Goal: Task Accomplishment & Management: Manage account settings

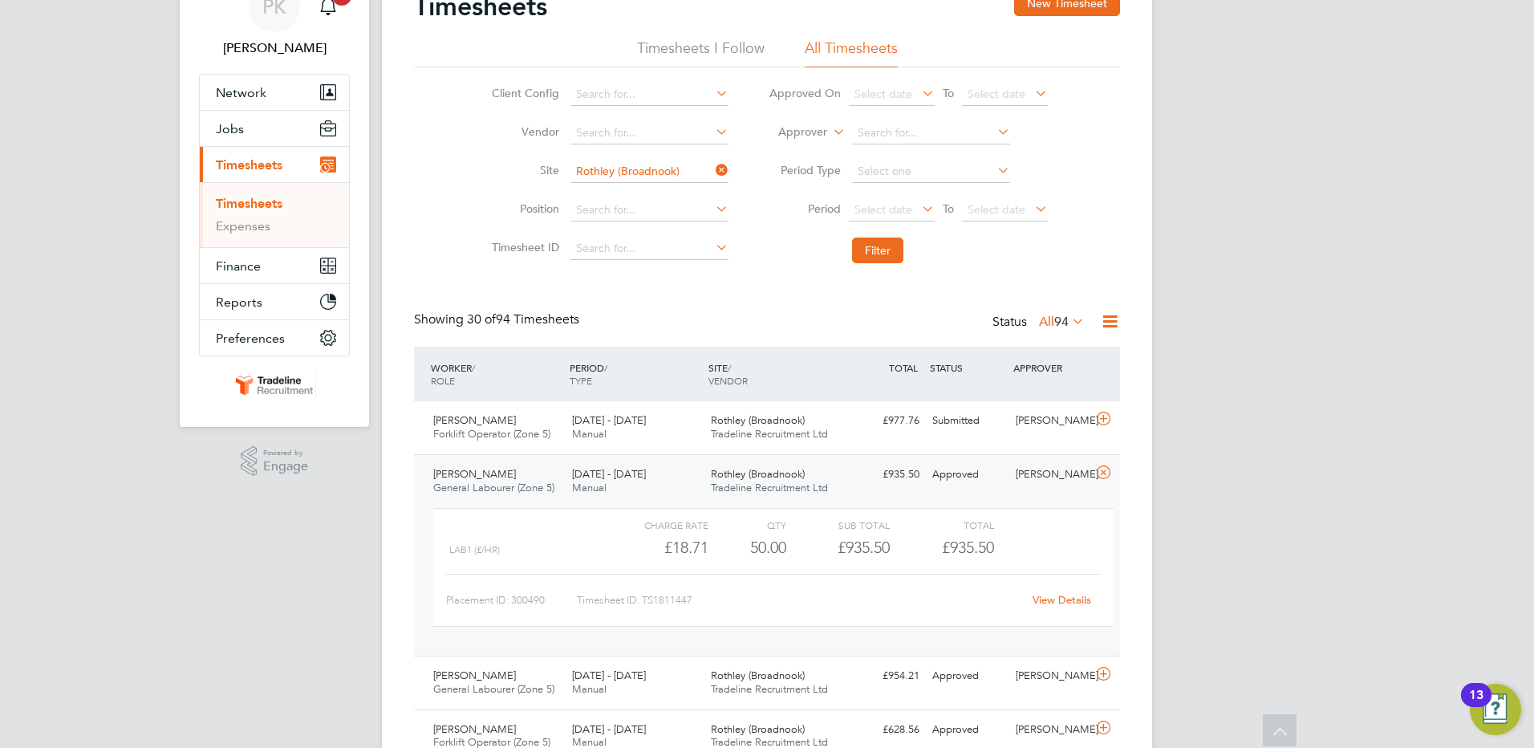
click at [712, 168] on icon at bounding box center [712, 170] width 0 height 22
click at [635, 171] on input at bounding box center [649, 171] width 158 height 22
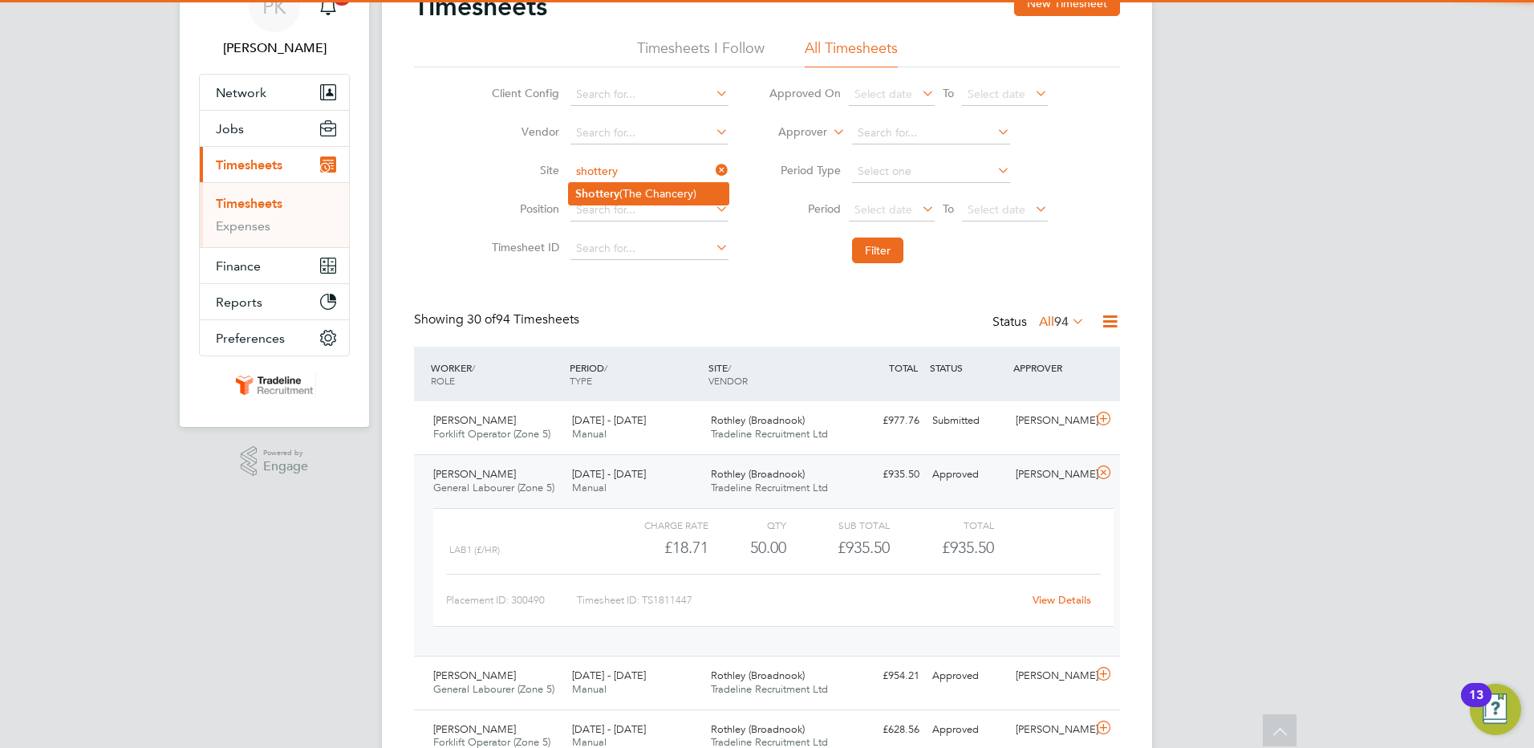
click at [667, 184] on li "Shottery (The Chancery)" at bounding box center [649, 194] width 160 height 22
type input "Shottery (The Chancery)"
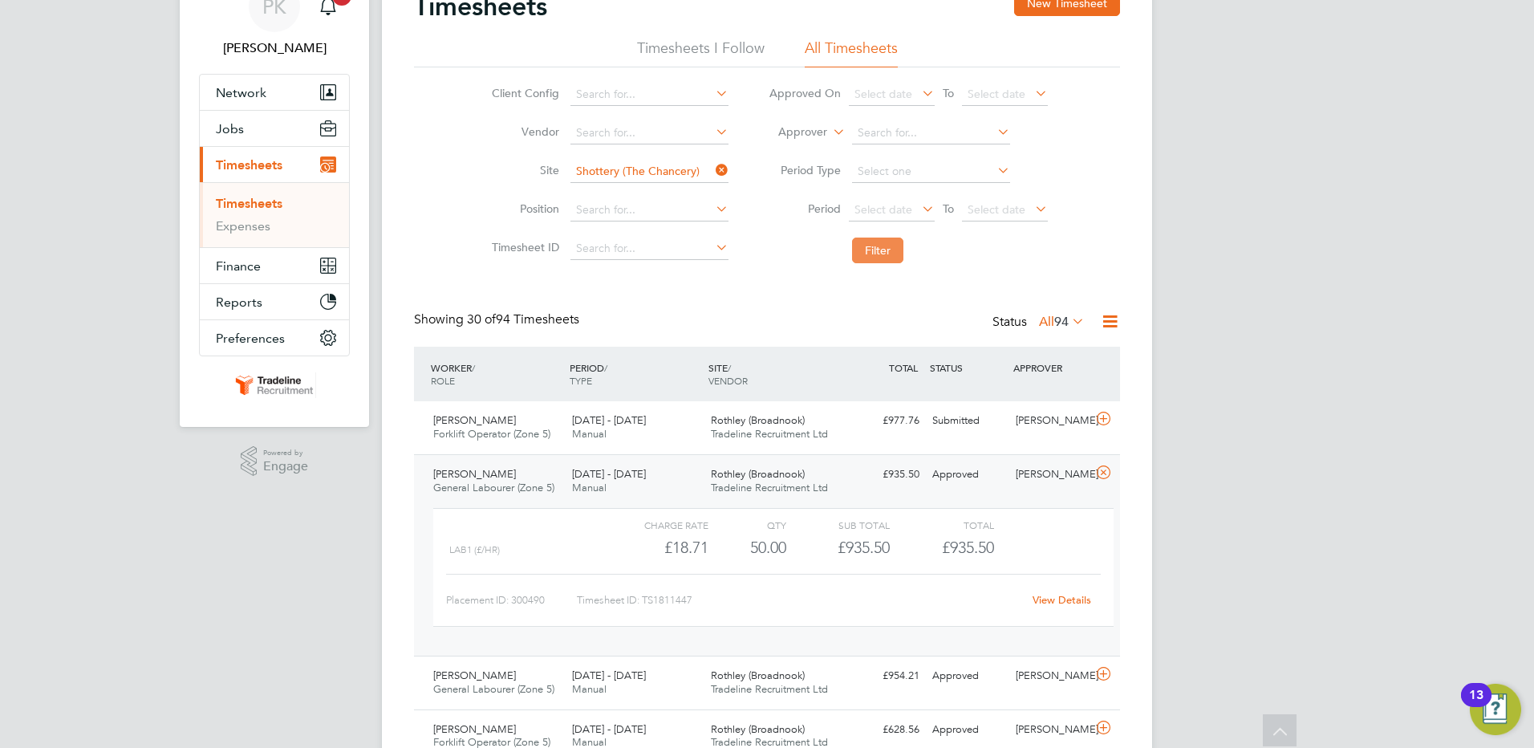
click at [873, 250] on button "Filter" at bounding box center [877, 250] width 51 height 26
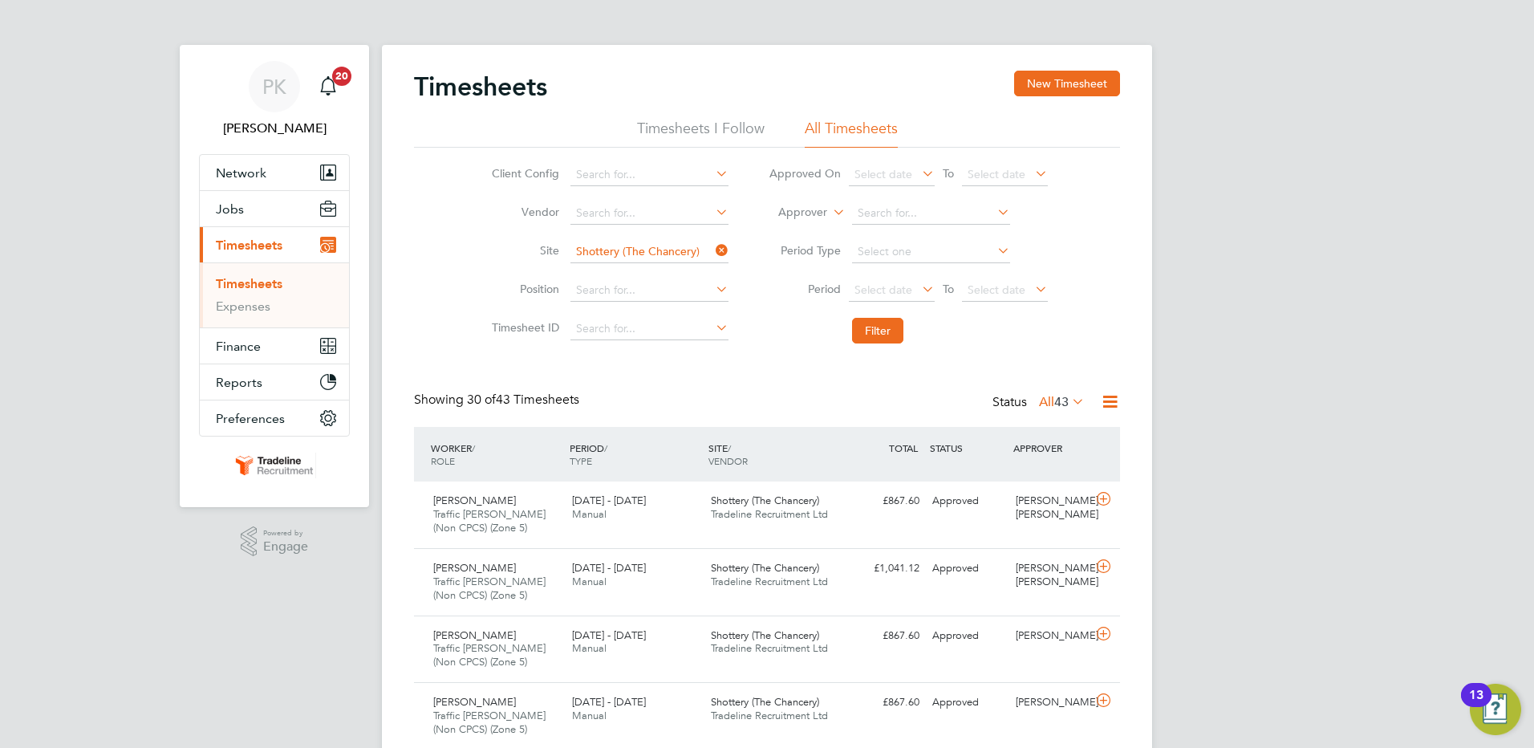
click at [712, 254] on icon at bounding box center [712, 250] width 0 height 22
click at [673, 255] on input at bounding box center [649, 252] width 158 height 22
click at [993, 528] on div "Craig Stephens Traffic Marshall (Non CPCS) (Zone 5) 25 - 31 Aug 2025 25 - 31 Au…" at bounding box center [767, 514] width 706 height 67
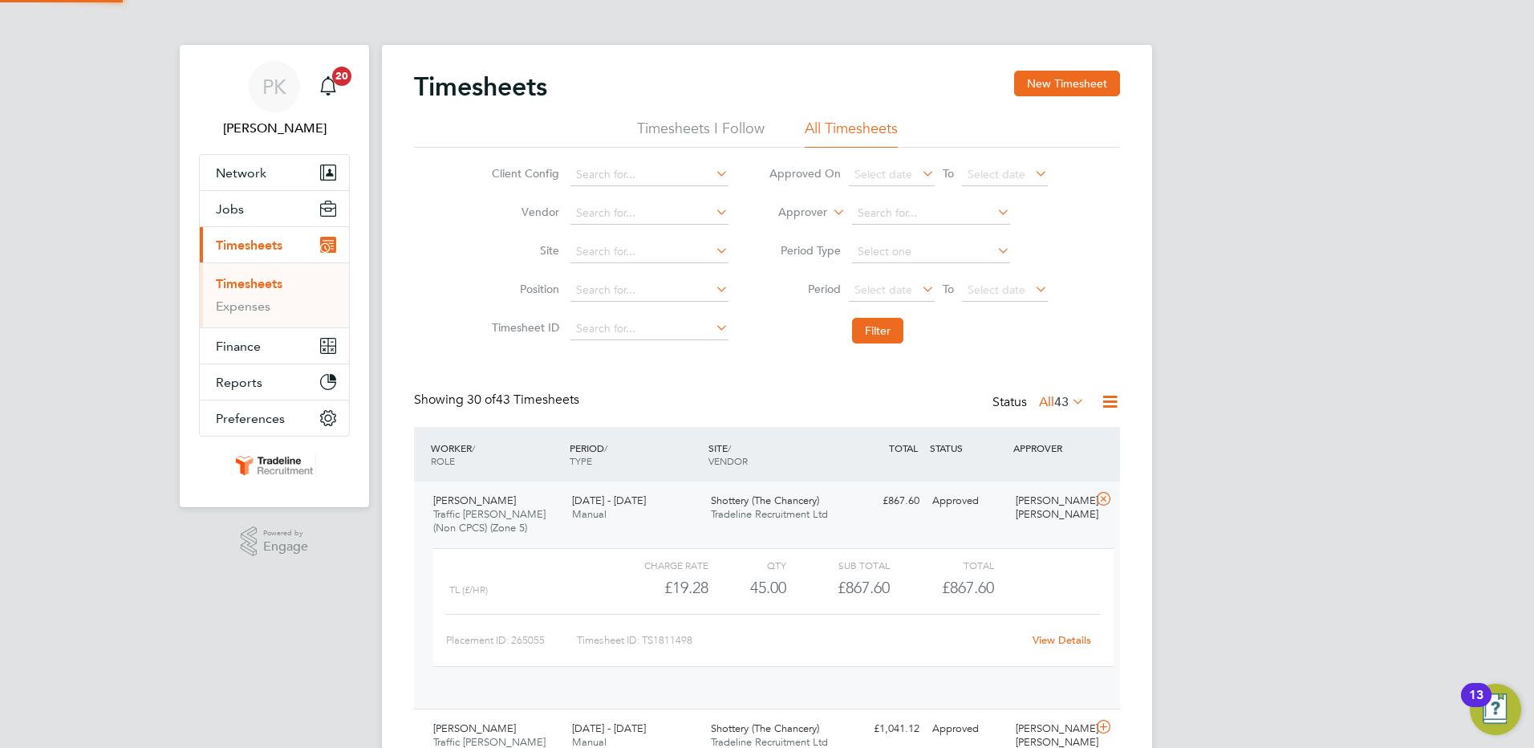
scroll to position [27, 156]
click at [1068, 643] on link "View Details" at bounding box center [1061, 640] width 59 height 14
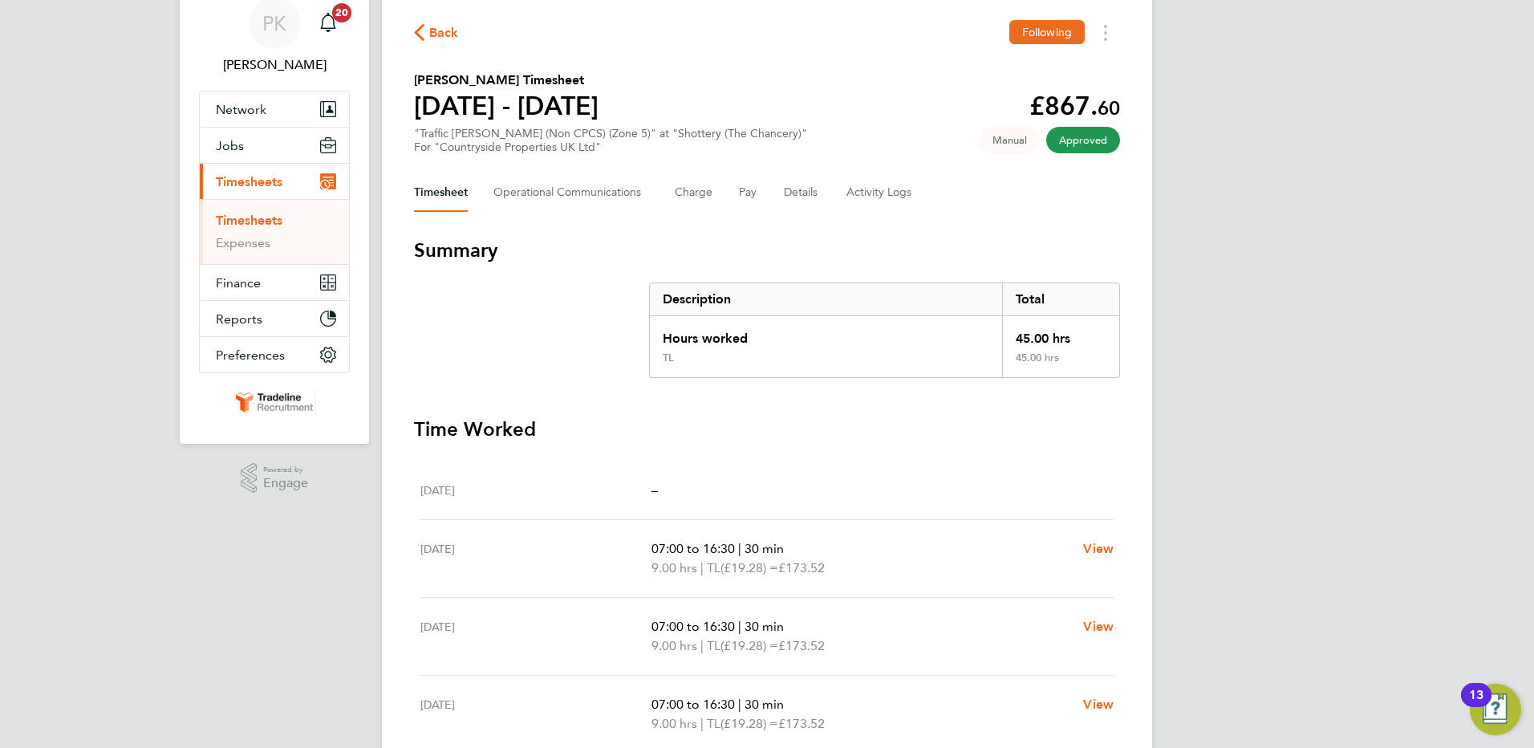
scroll to position [23, 0]
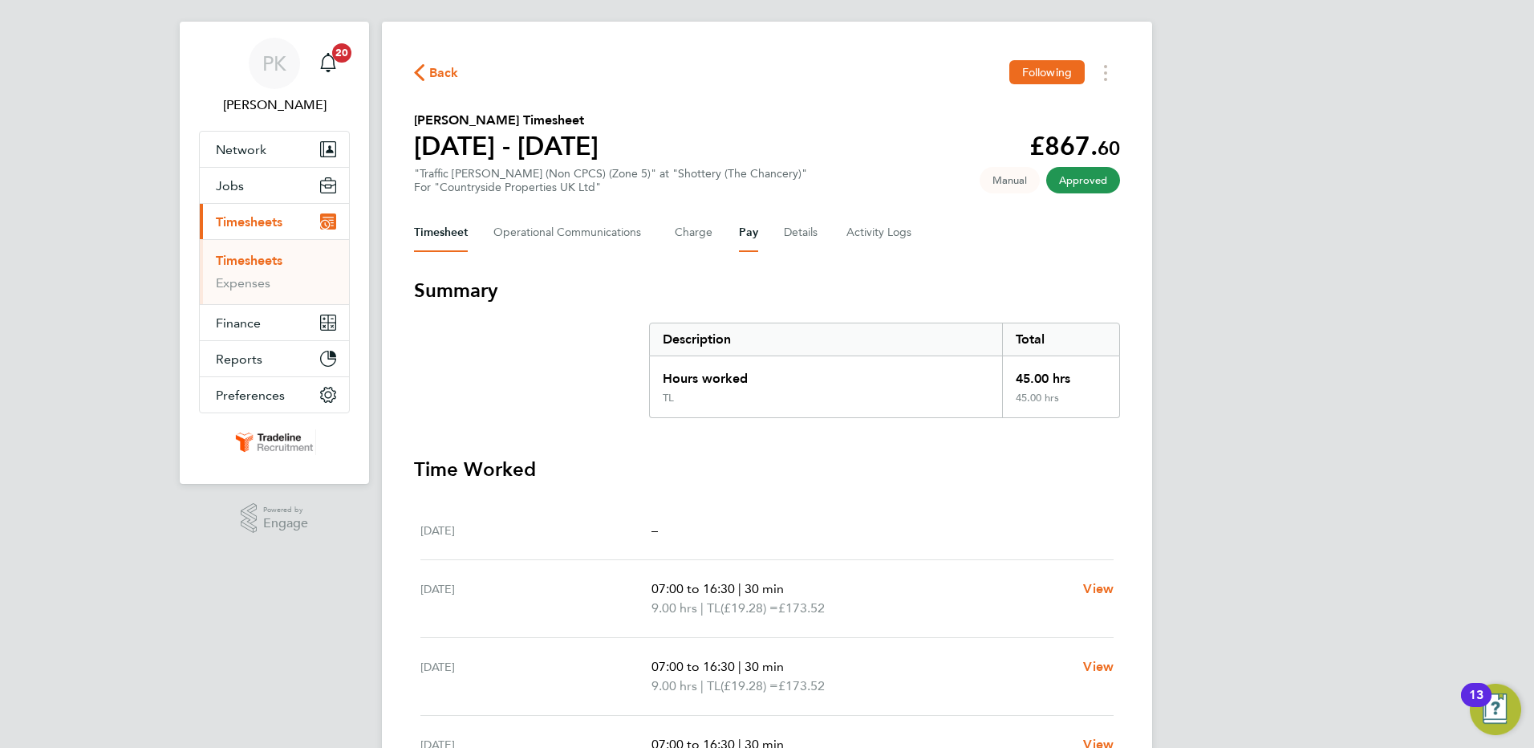
click at [745, 234] on button "Pay" at bounding box center [748, 232] width 19 height 39
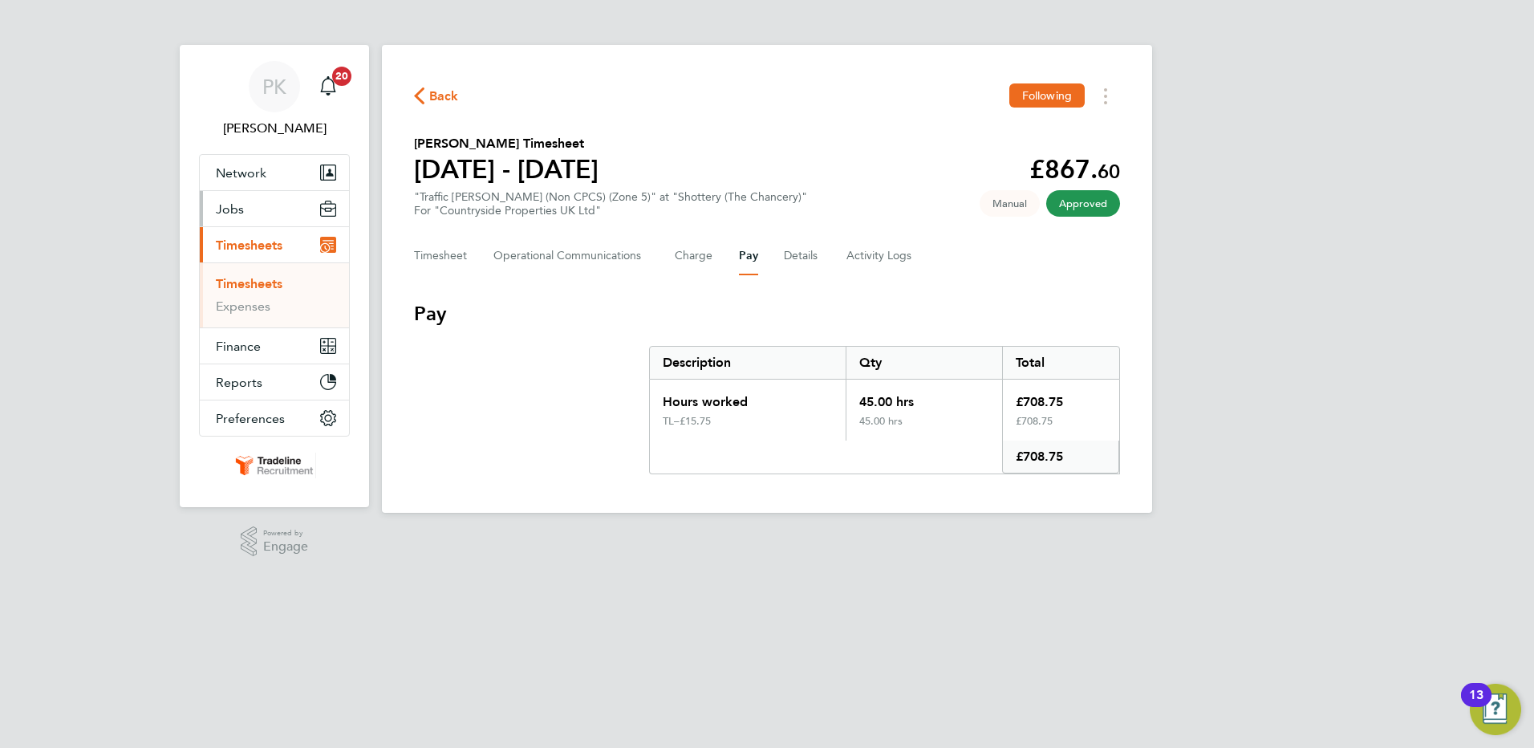
click at [236, 208] on span "Jobs" at bounding box center [230, 208] width 28 height 15
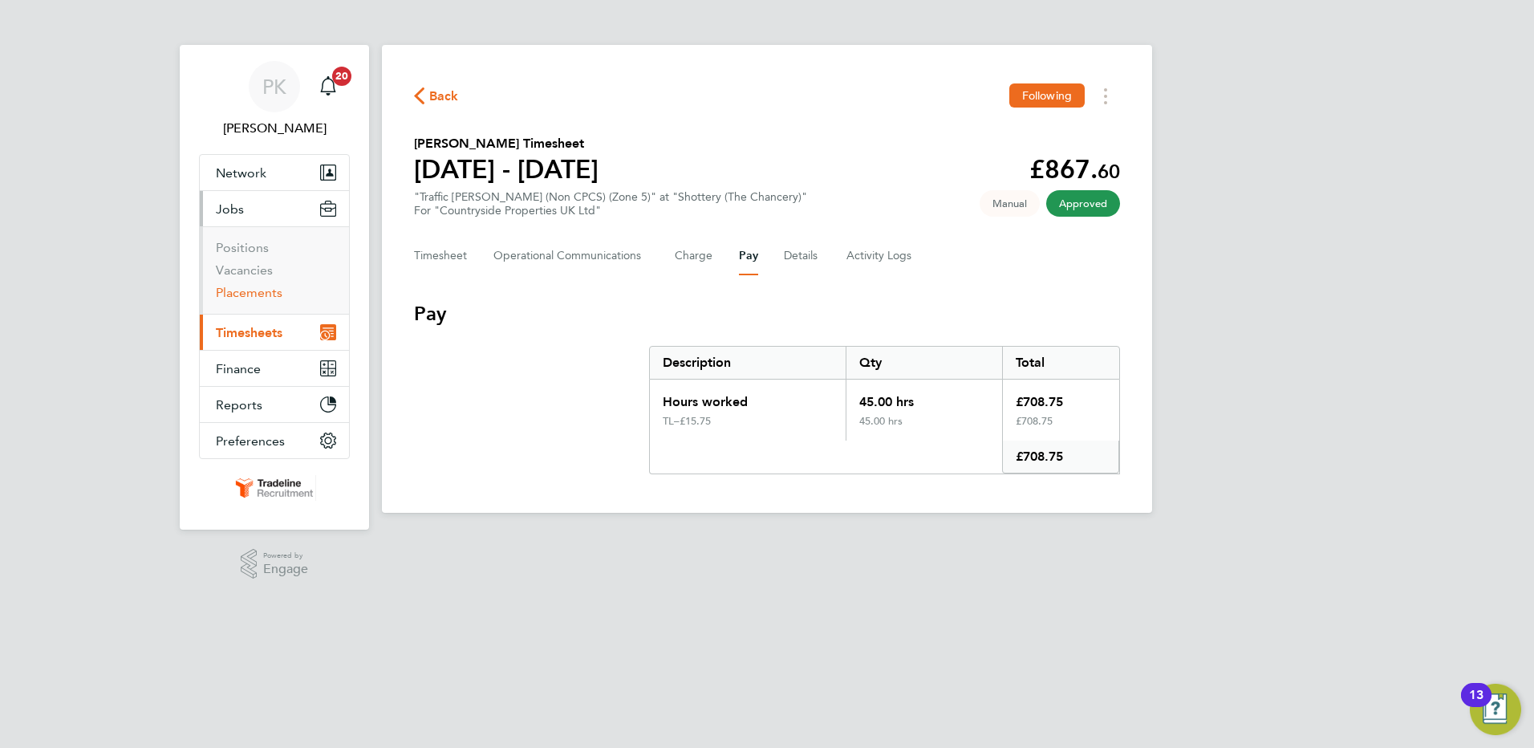
click at [231, 294] on link "Placements" at bounding box center [249, 292] width 67 height 15
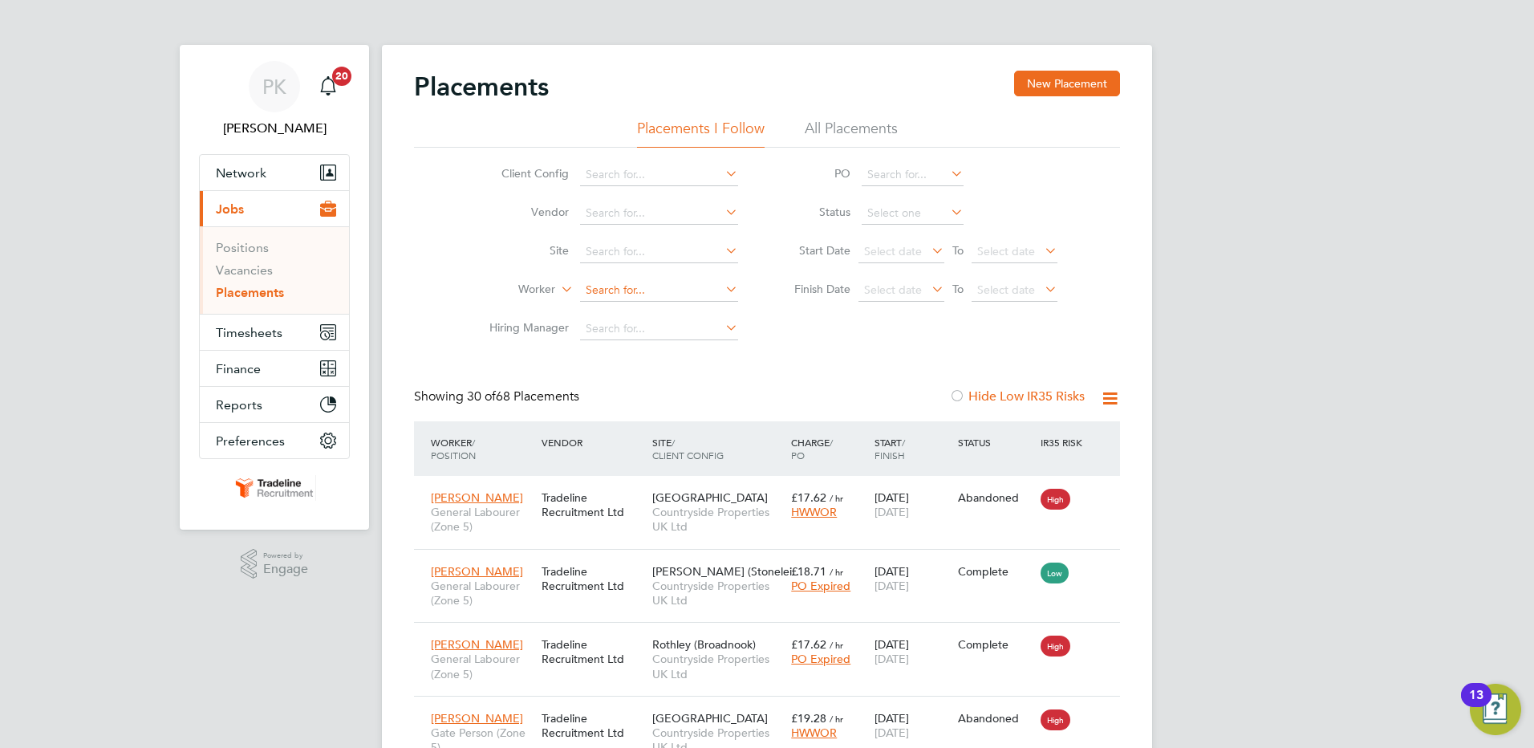
click at [635, 283] on input at bounding box center [659, 290] width 158 height 22
click at [646, 334] on li "[PERSON_NAME]" at bounding box center [678, 334] width 198 height 22
type input "[PERSON_NAME]"
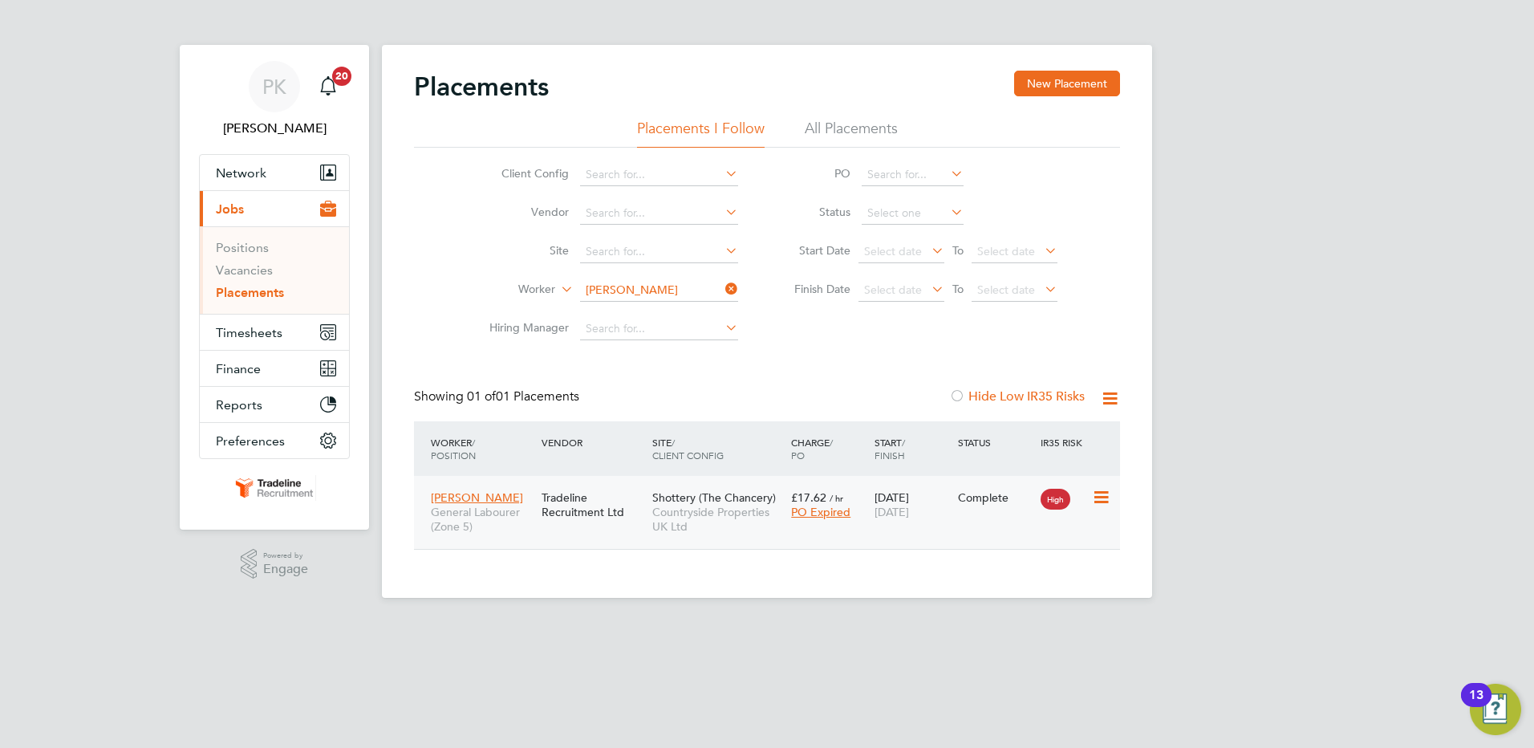
click at [1019, 526] on div "[PERSON_NAME] General Labourer (Zone 5) Tradeline Recruitment Ltd Shottery (The…" at bounding box center [767, 512] width 706 height 73
click at [847, 139] on li "All Placements" at bounding box center [851, 133] width 93 height 29
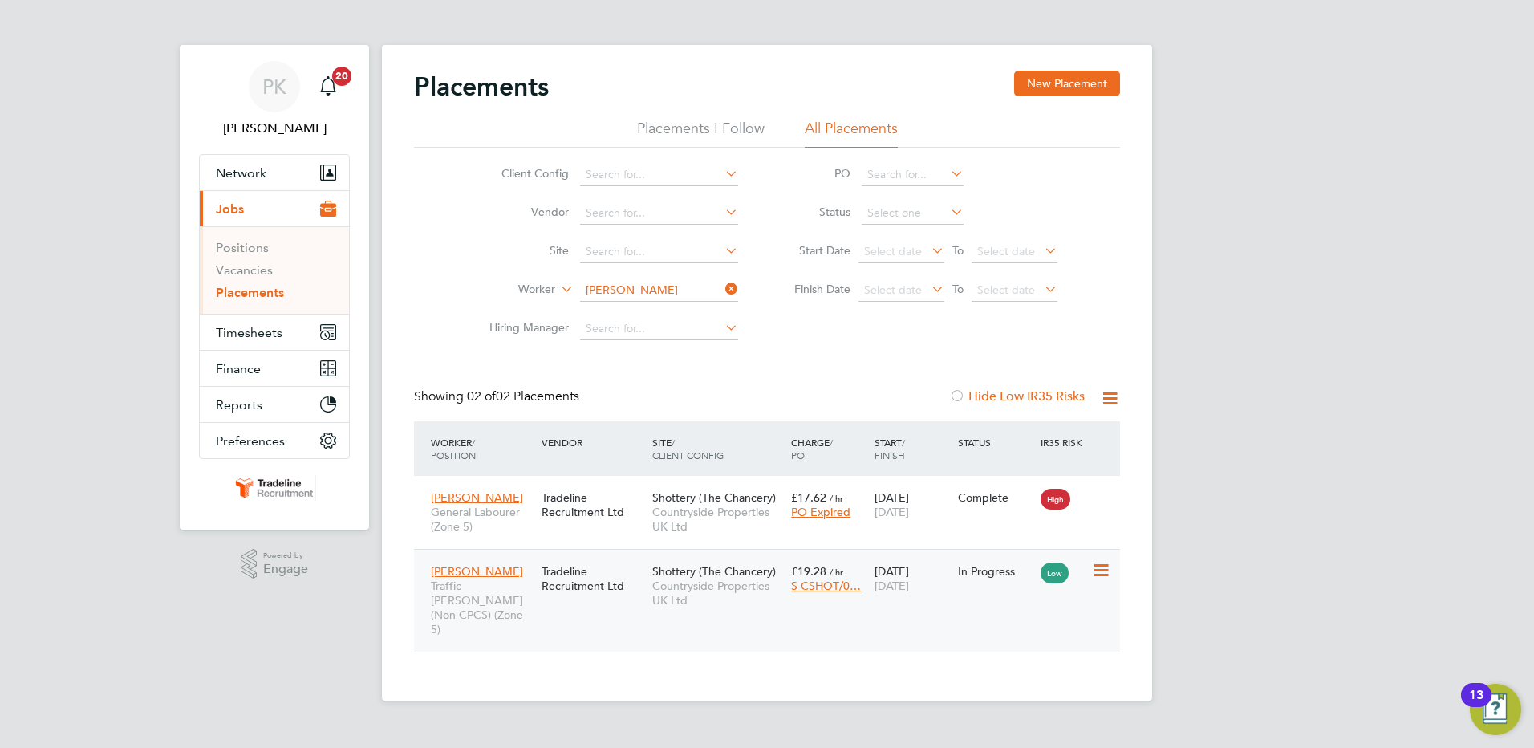
click at [1000, 597] on div "[PERSON_NAME] Traffic [PERSON_NAME] (Non CPCS) (Zone 5) Tradeline Recruitment L…" at bounding box center [767, 600] width 706 height 103
click at [1096, 569] on icon at bounding box center [1100, 570] width 16 height 19
click at [963, 608] on div "[PERSON_NAME] Traffic [PERSON_NAME] (Non CPCS) (Zone 5) Tradeline Recruitment L…" at bounding box center [767, 600] width 706 height 103
click at [994, 584] on div "In Progress" at bounding box center [995, 571] width 83 height 30
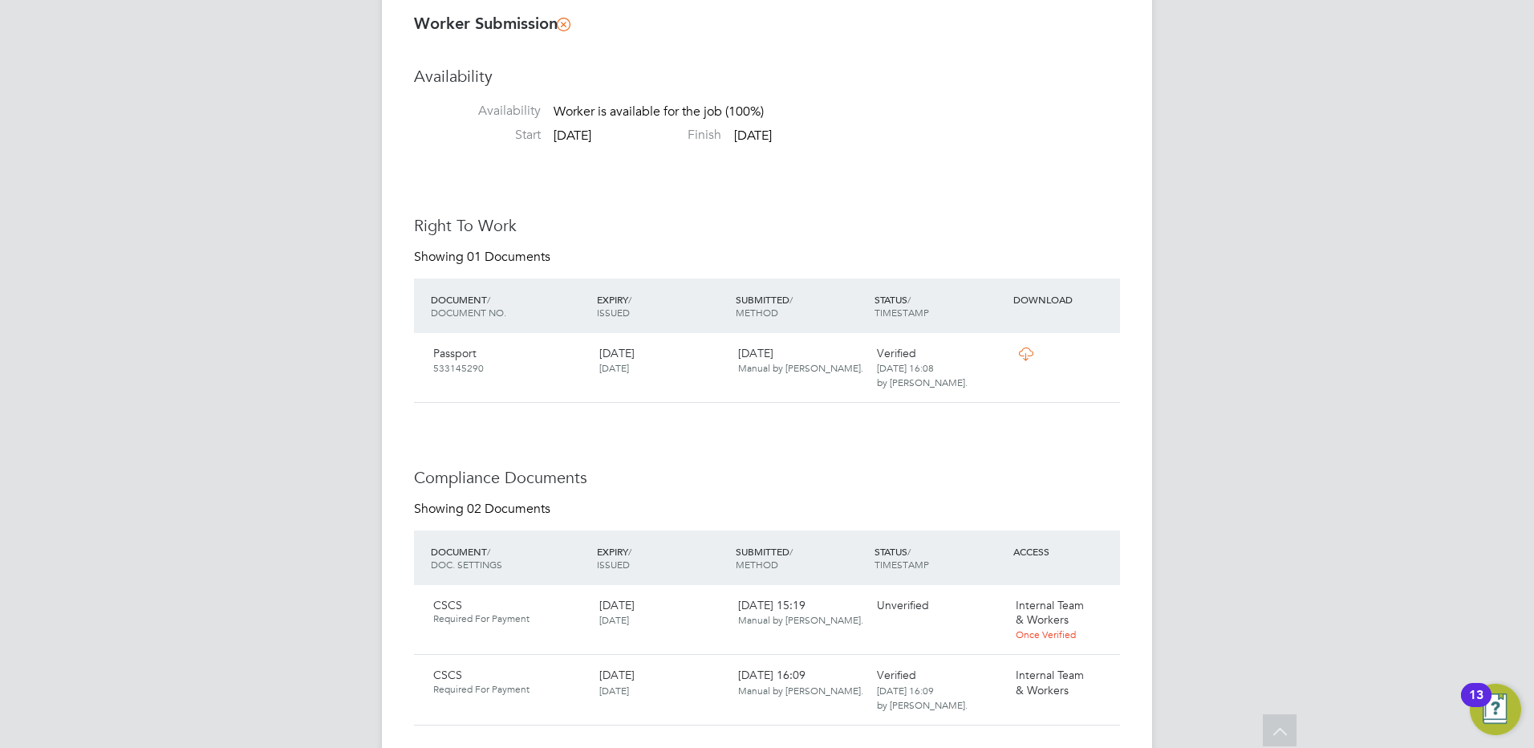
scroll to position [1043, 0]
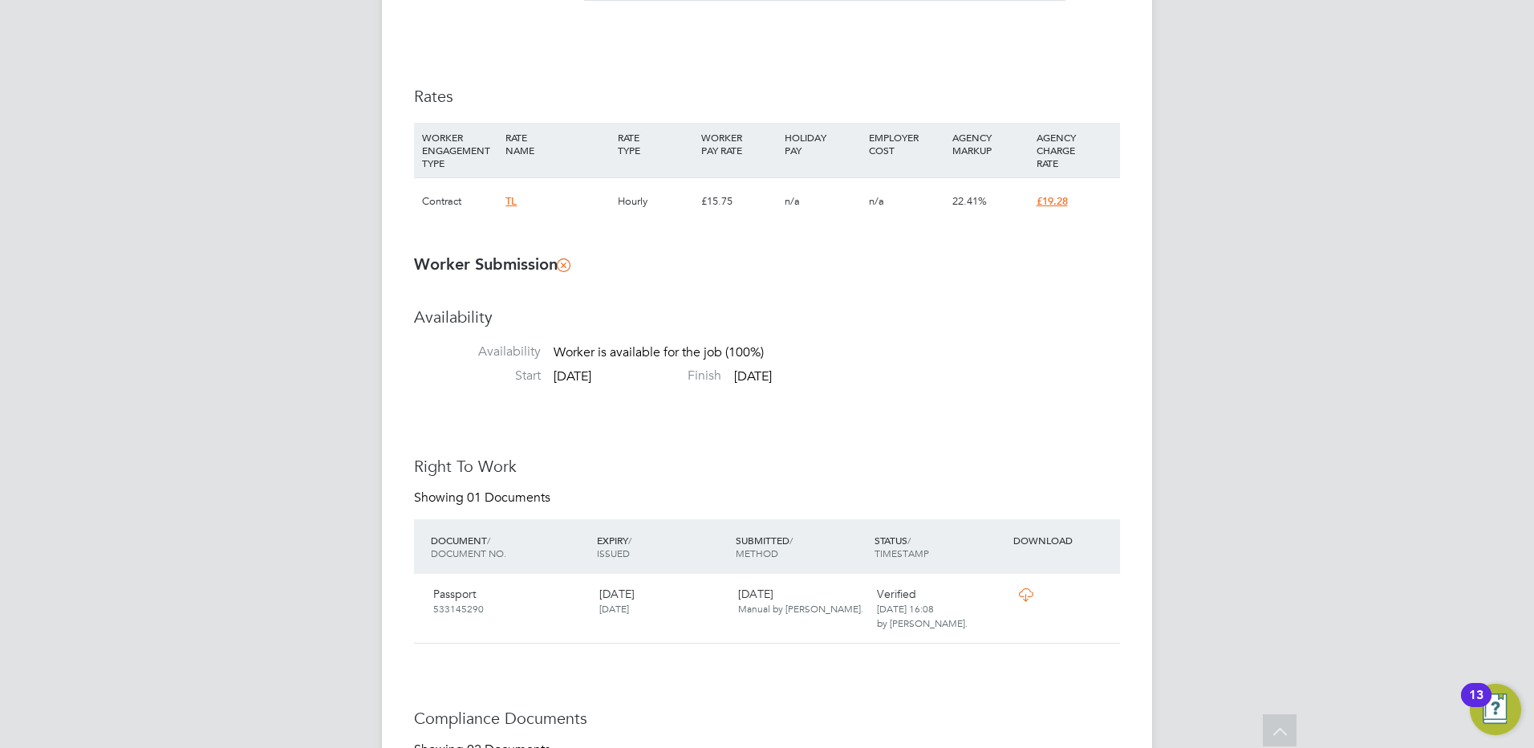
click at [938, 203] on div "n/a" at bounding box center [906, 201] width 83 height 47
